Goal: Information Seeking & Learning: Learn about a topic

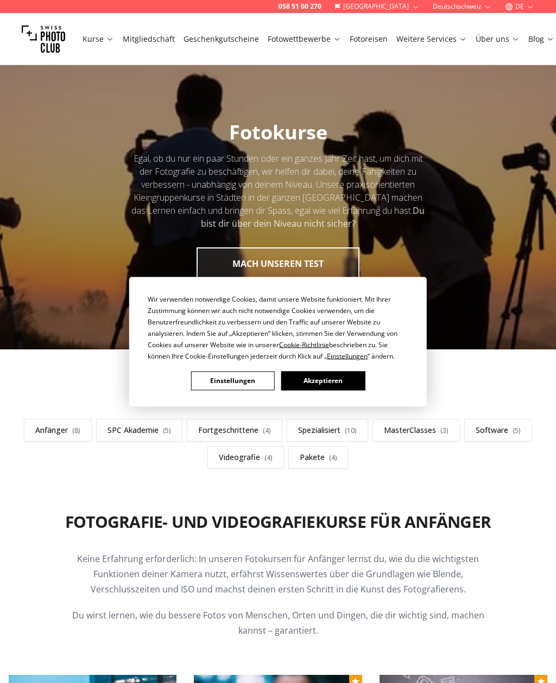
click at [345, 375] on button "Akzeptieren" at bounding box center [323, 380] width 84 height 19
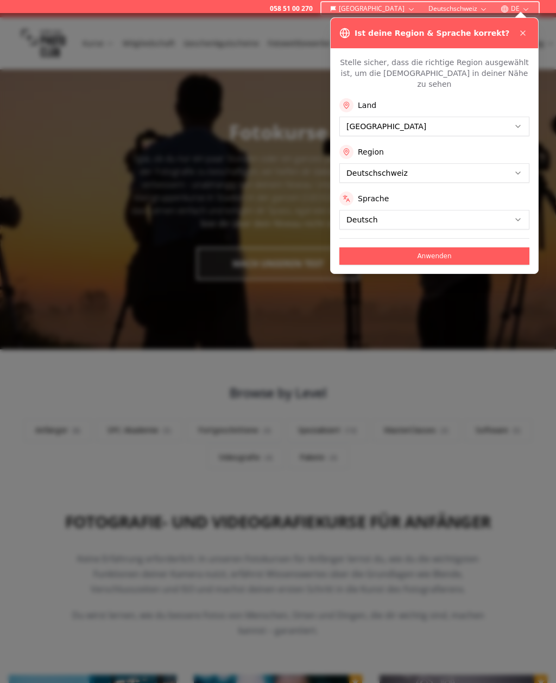
click at [523, 29] on icon at bounding box center [522, 33] width 9 height 9
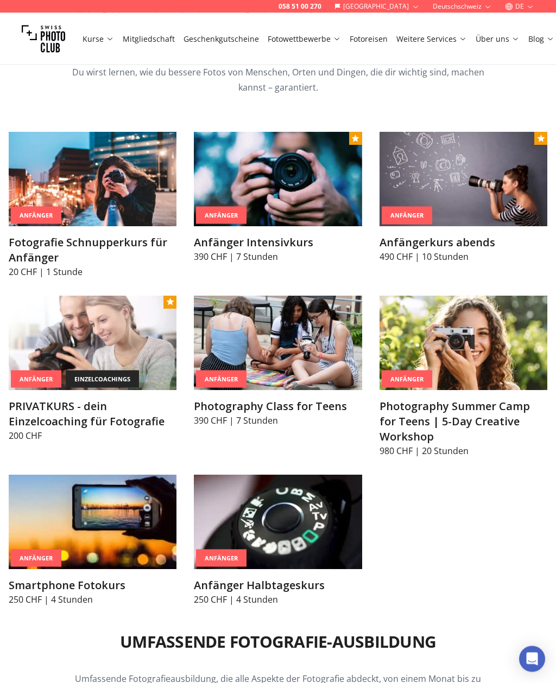
scroll to position [544, 0]
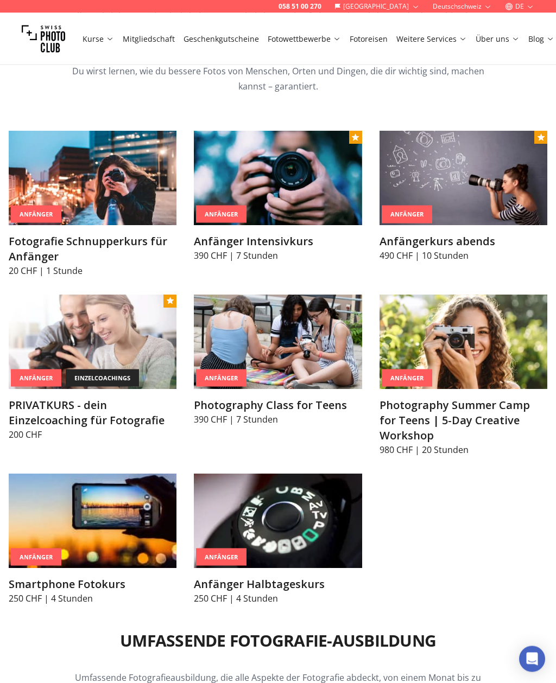
click at [58, 409] on h3 "PRIVATKURS - dein Einzelcoaching für Fotografie" at bounding box center [93, 413] width 168 height 30
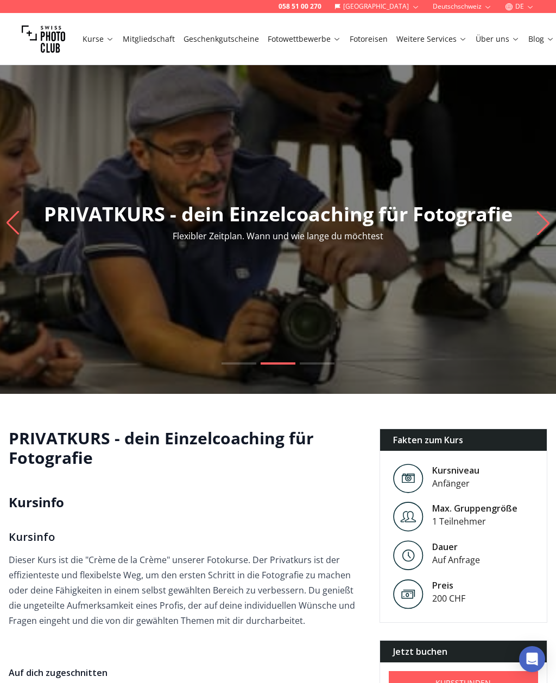
click at [504, 43] on link "Über uns" at bounding box center [497, 39] width 44 height 11
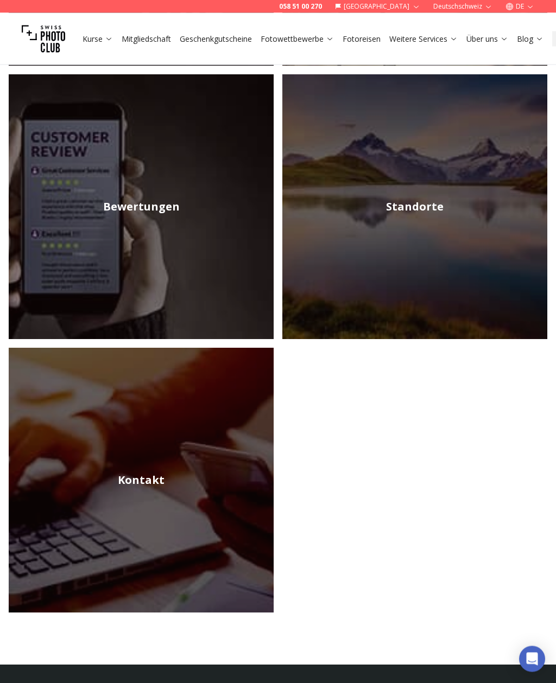
scroll to position [449, 0]
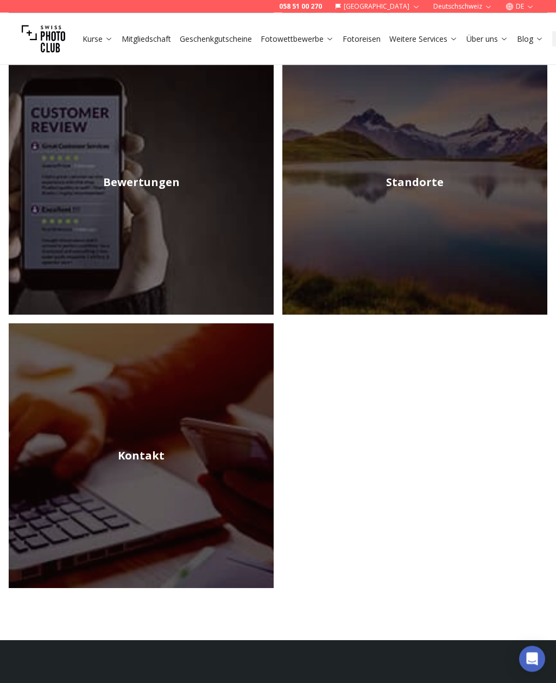
click at [413, 190] on img at bounding box center [414, 182] width 265 height 265
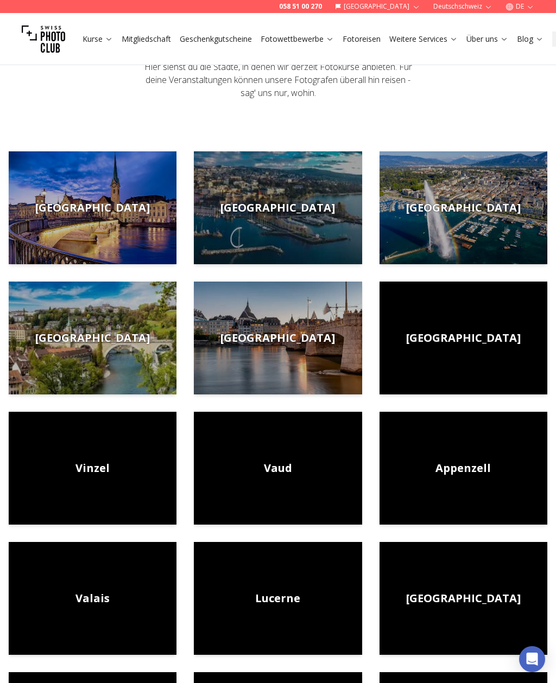
scroll to position [75, 0]
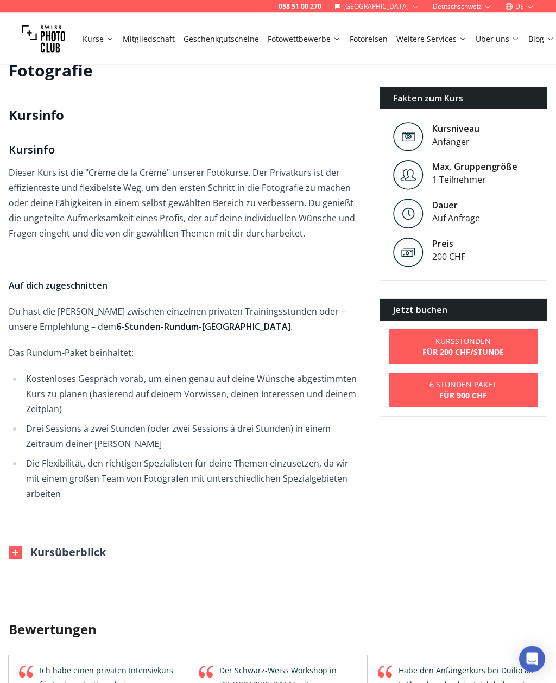
scroll to position [387, 0]
